Goal: Check status: Check status

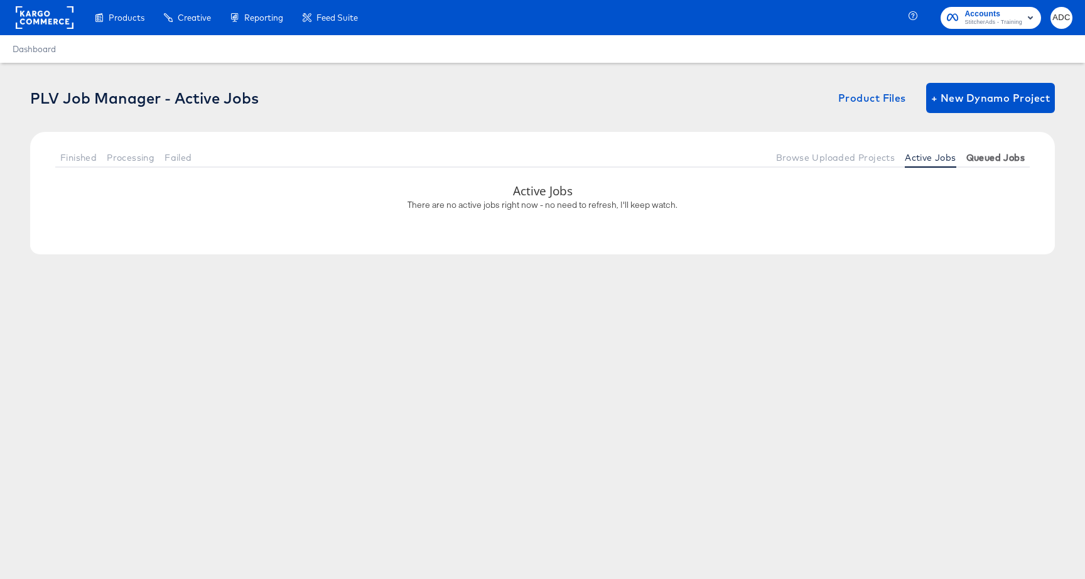
click at [1005, 154] on span "Queued Jobs" at bounding box center [995, 158] width 58 height 10
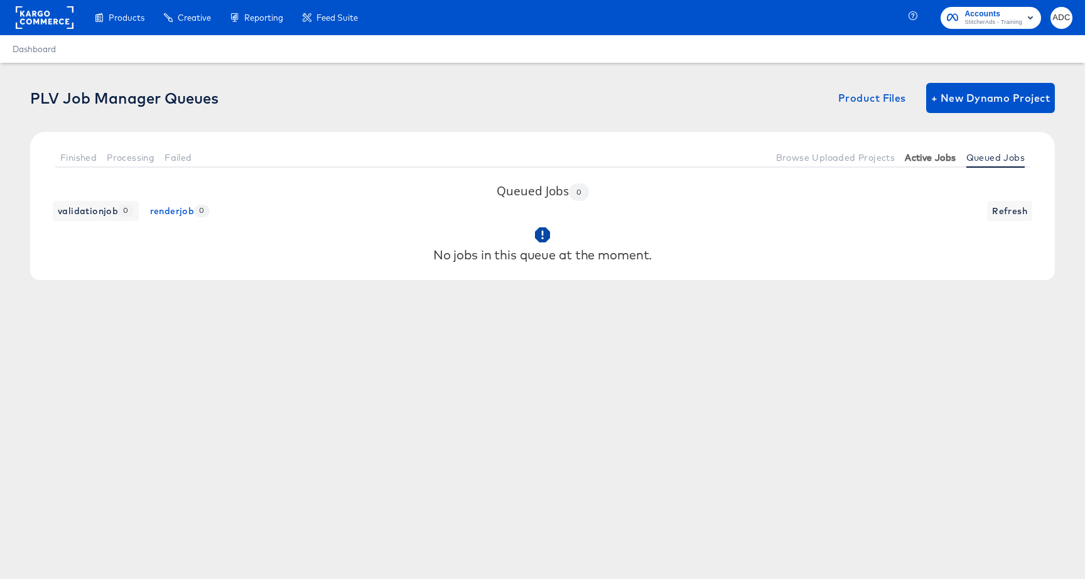
click at [948, 155] on span "Active Jobs" at bounding box center [929, 158] width 51 height 10
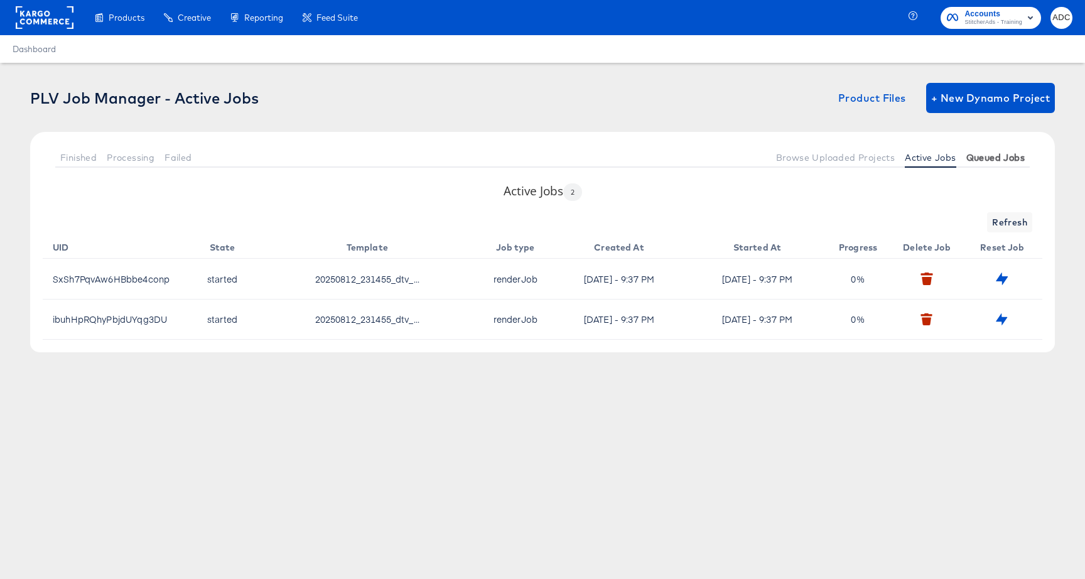
click at [1009, 156] on span "Queued Jobs" at bounding box center [995, 158] width 58 height 10
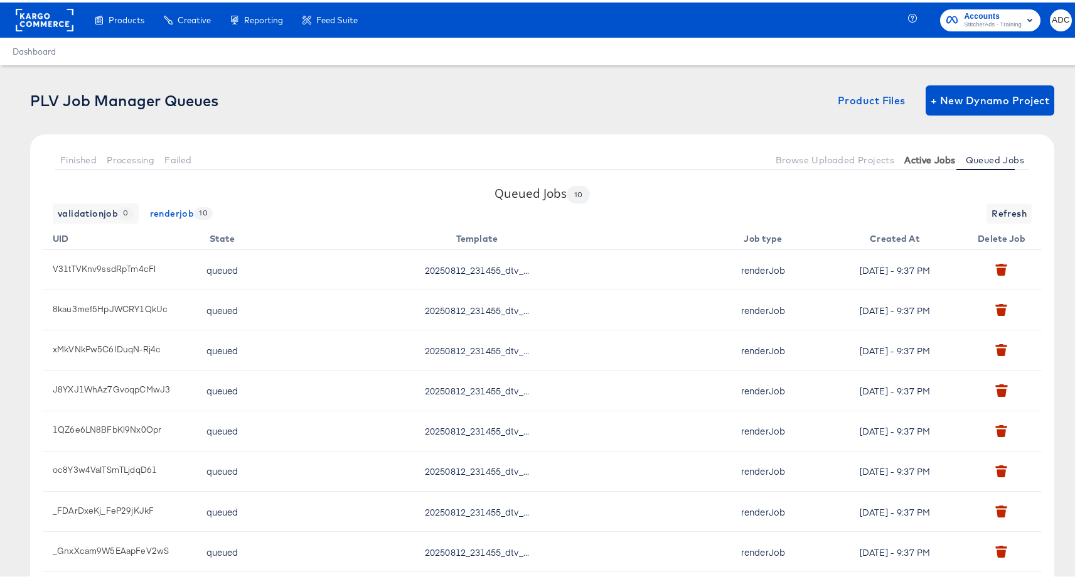
click at [936, 156] on span "Active Jobs" at bounding box center [929, 158] width 51 height 10
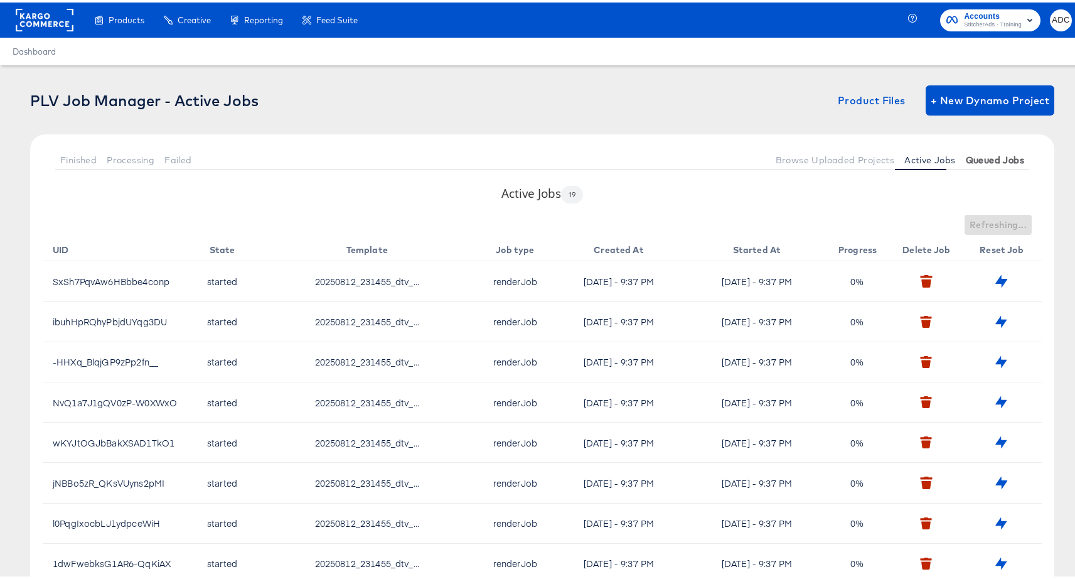
click at [975, 153] on span "Queued Jobs" at bounding box center [995, 158] width 58 height 10
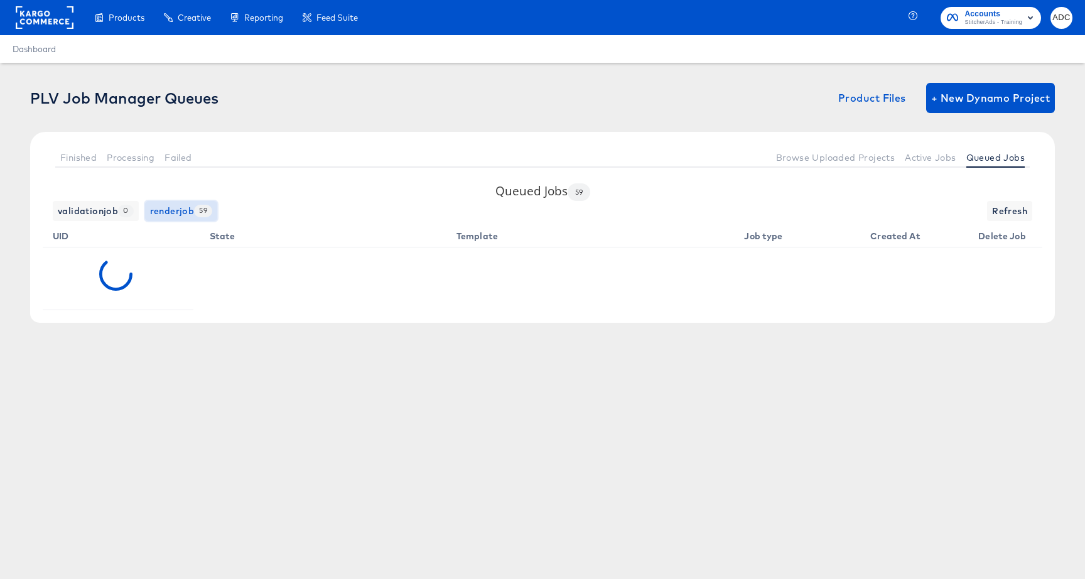
click at [167, 205] on span "renderjob 59" at bounding box center [181, 211] width 62 height 16
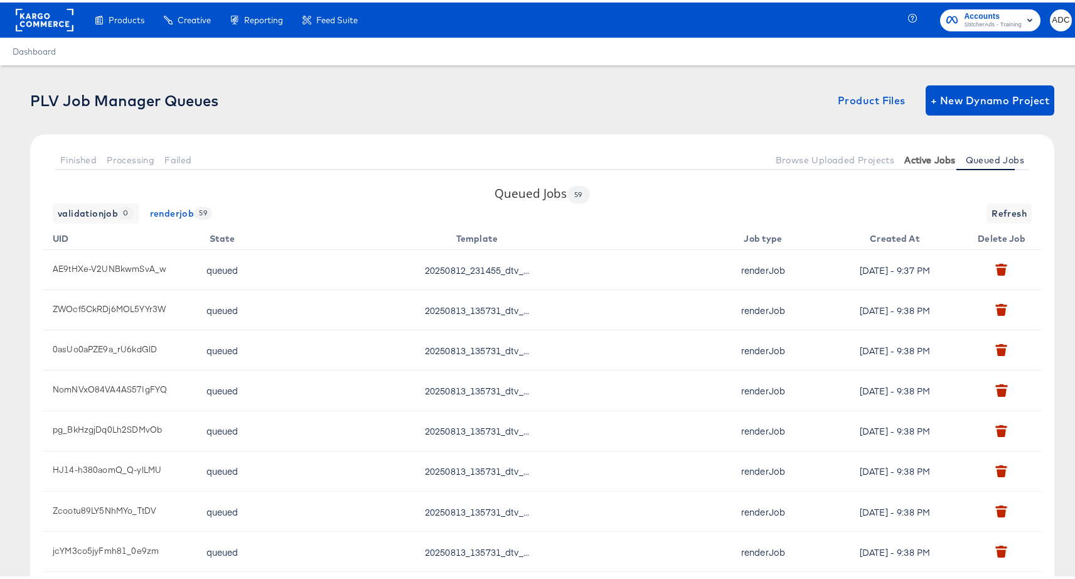
click at [910, 154] on span "Active Jobs" at bounding box center [929, 158] width 51 height 10
